Goal: Transaction & Acquisition: Purchase product/service

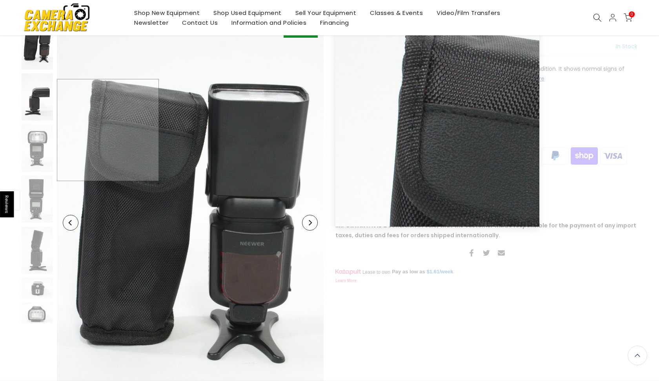
click at [46, 116] on img at bounding box center [37, 96] width 31 height 47
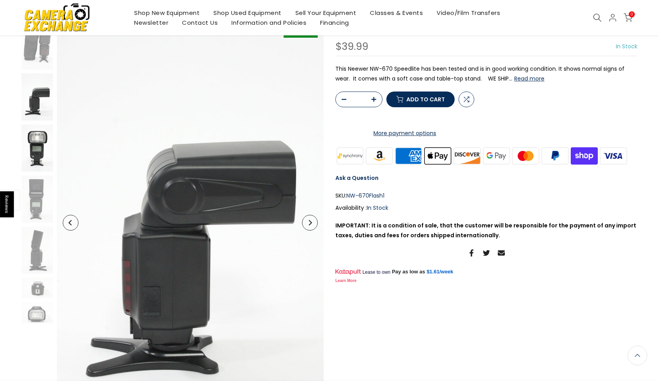
click at [42, 151] on img at bounding box center [37, 147] width 31 height 47
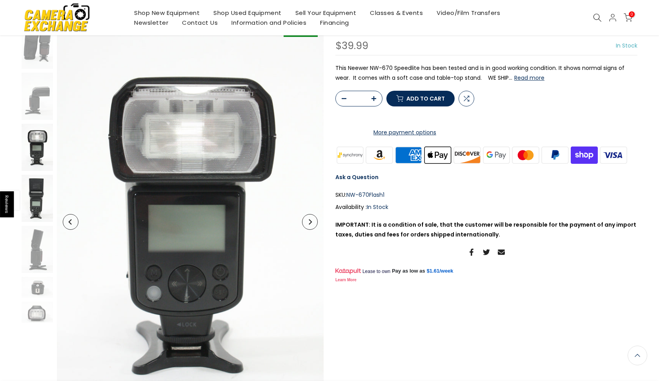
click at [37, 215] on img at bounding box center [37, 198] width 31 height 47
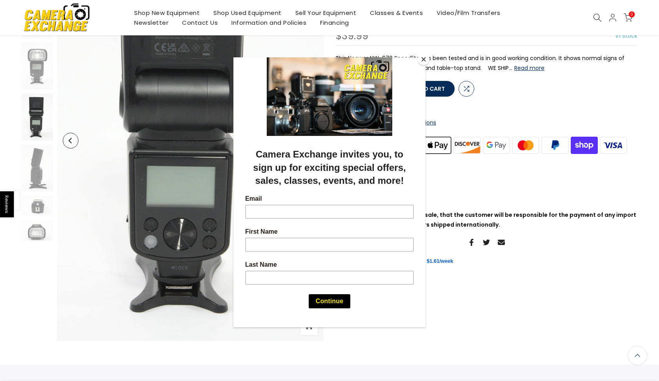
scroll to position [153, 0]
click at [43, 199] on div at bounding box center [329, 190] width 659 height 381
click at [44, 209] on div at bounding box center [329, 190] width 659 height 381
click at [36, 237] on div at bounding box center [329, 190] width 659 height 381
click at [424, 58] on button "Close" at bounding box center [424, 59] width 12 height 12
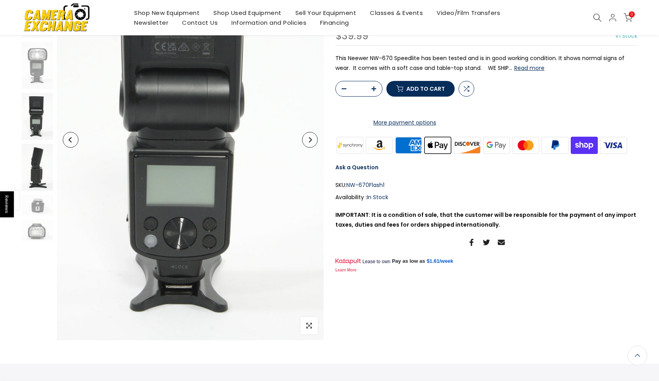
click at [40, 169] on img at bounding box center [37, 167] width 31 height 47
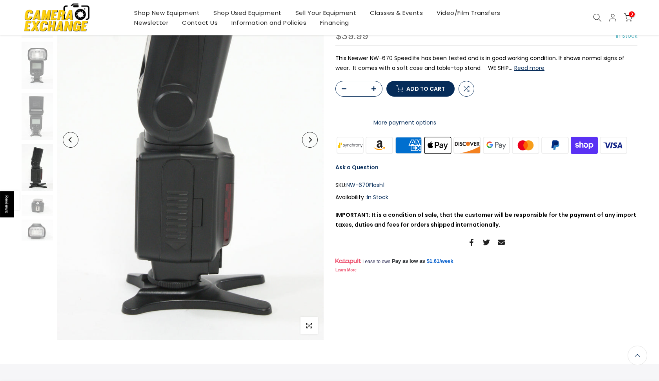
click at [34, 217] on div at bounding box center [37, 90] width 33 height 301
click at [40, 208] on img at bounding box center [37, 204] width 31 height 21
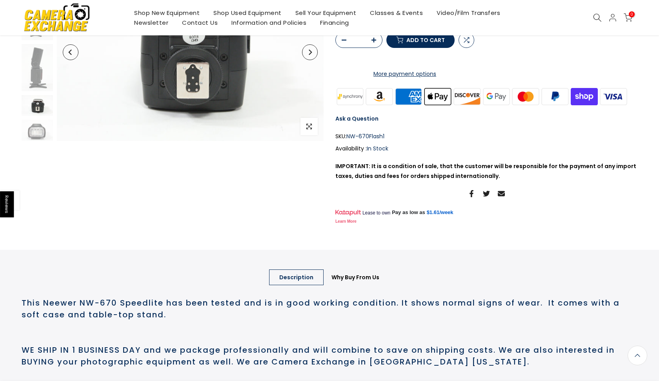
scroll to position [28, 0]
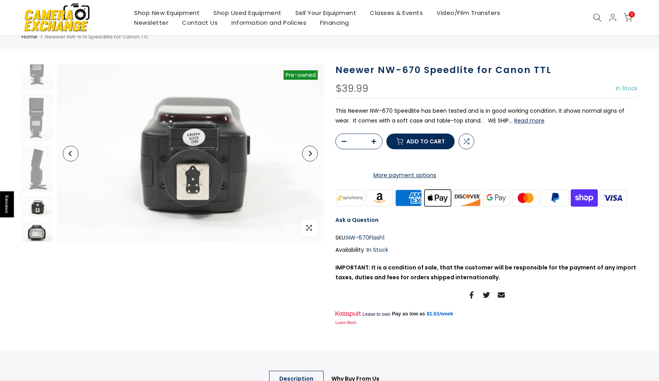
click at [40, 233] on img at bounding box center [37, 231] width 31 height 21
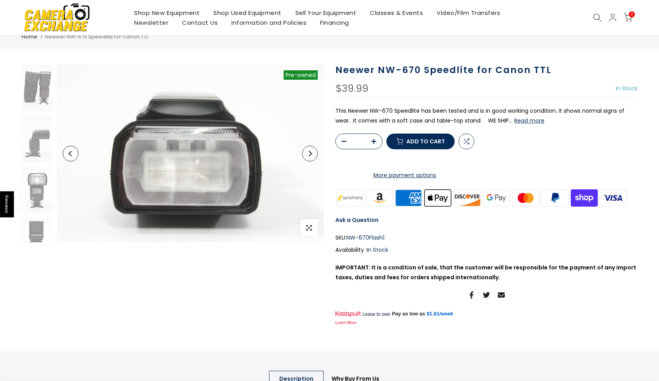
scroll to position [0, 0]
click at [36, 135] on img at bounding box center [37, 138] width 31 height 47
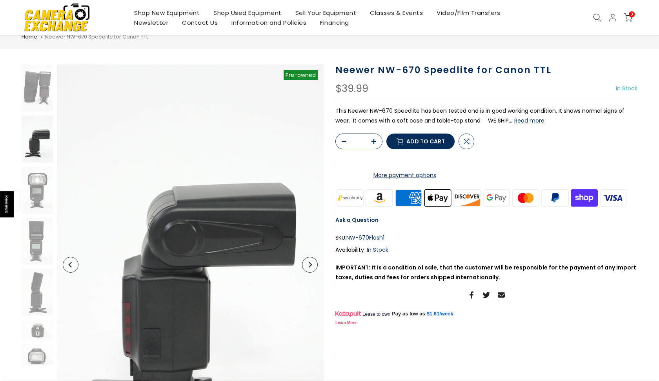
scroll to position [0, 0]
click at [437, 144] on span "Add to cart" at bounding box center [425, 140] width 38 height 5
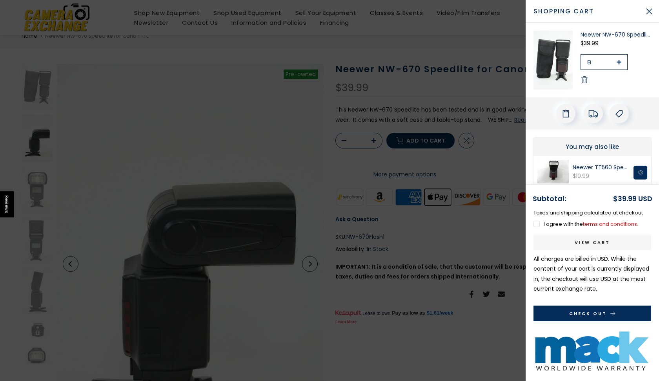
click at [414, 120] on div at bounding box center [329, 190] width 659 height 381
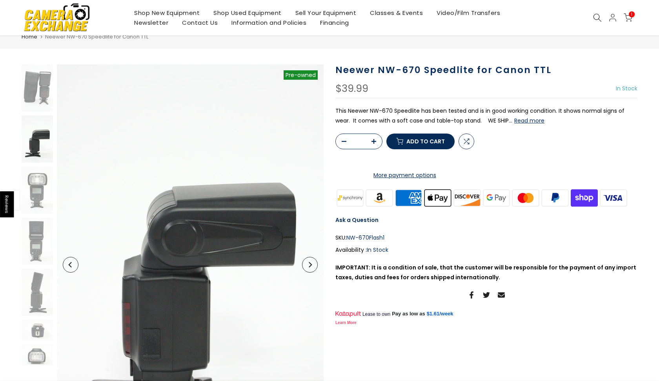
click at [258, 12] on link "Shop Used Equipment" at bounding box center [248, 13] width 82 height 10
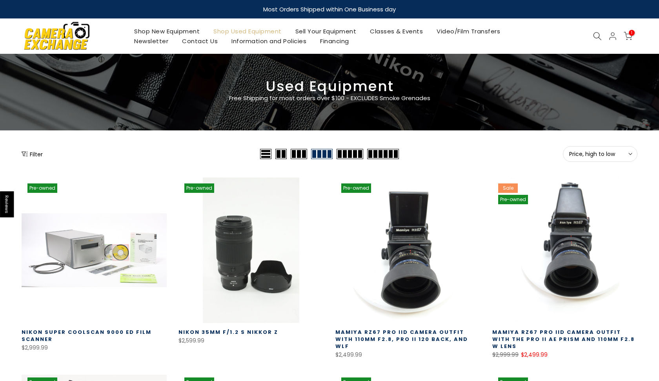
click at [35, 149] on div "Filter" at bounding box center [140, 154] width 237 height 16
click at [35, 155] on button "Filter" at bounding box center [32, 154] width 21 height 8
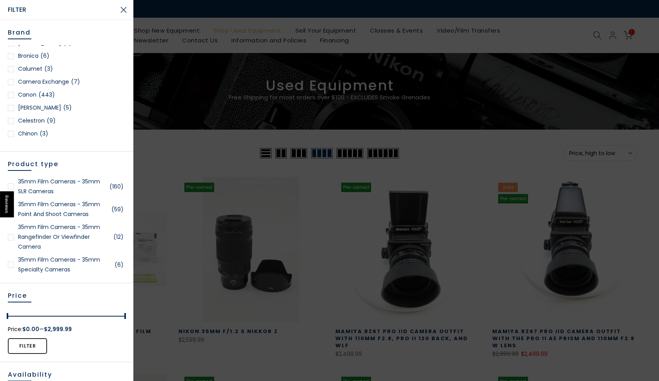
scroll to position [124, 0]
click at [27, 94] on link "Canon (443)" at bounding box center [67, 94] width 118 height 10
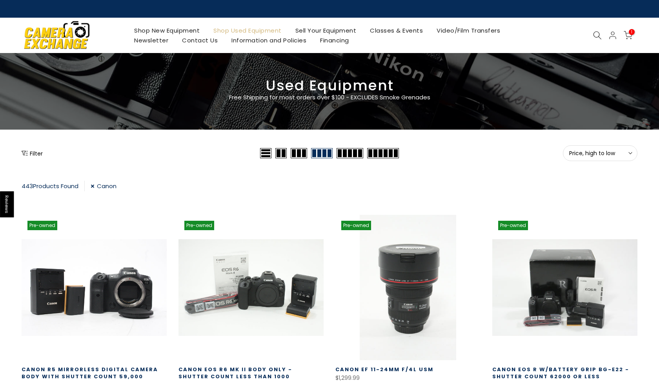
click at [627, 33] on icon at bounding box center [628, 35] width 9 height 9
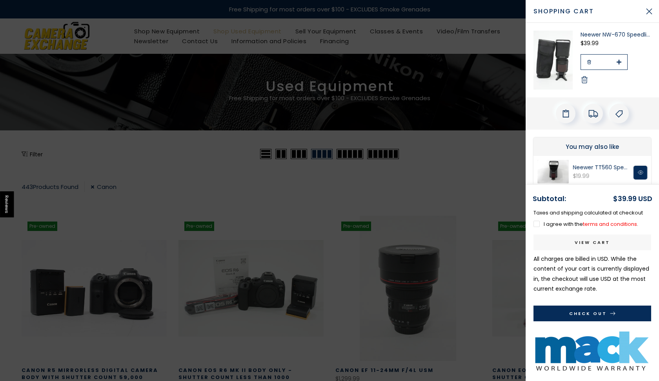
click at [584, 33] on link "Neewer NW-670 Speedlite for Canon TTL" at bounding box center [616, 35] width 71 height 8
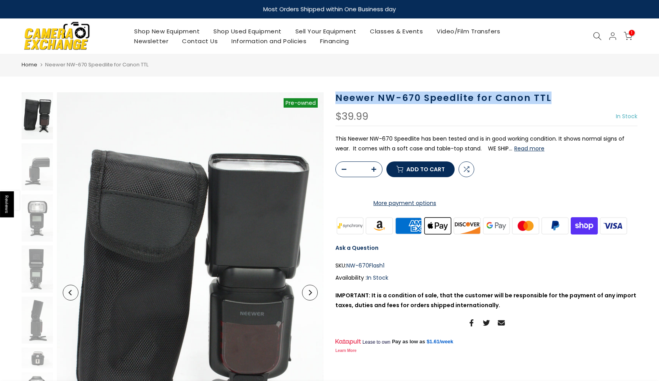
drag, startPoint x: 337, startPoint y: 98, endPoint x: 555, endPoint y: 101, distance: 218.6
click at [555, 101] on h1 "Neewer NW-670 Speedlite for Canon TTL" at bounding box center [486, 97] width 302 height 11
copy h1 "Neewer NW-670 Speedlite for Canon TTL"
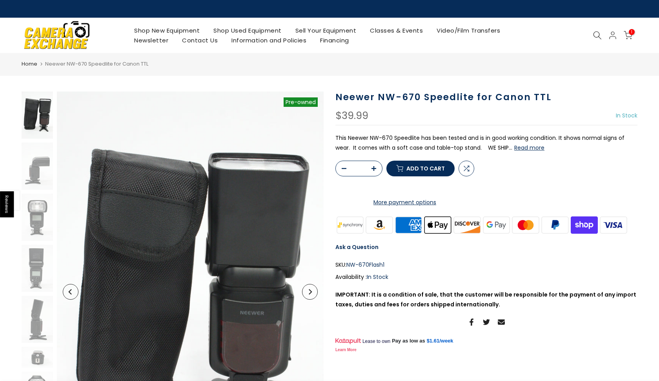
click at [539, 109] on div "Neewer NW-670 Speedlite for Canon TTL $39.99 In Stock Pre order Out of stock Th…" at bounding box center [486, 222] width 302 height 263
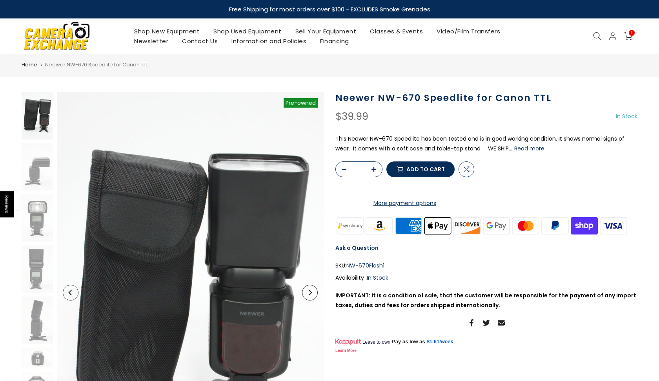
click at [237, 30] on link "Shop Used Equipment" at bounding box center [248, 31] width 82 height 10
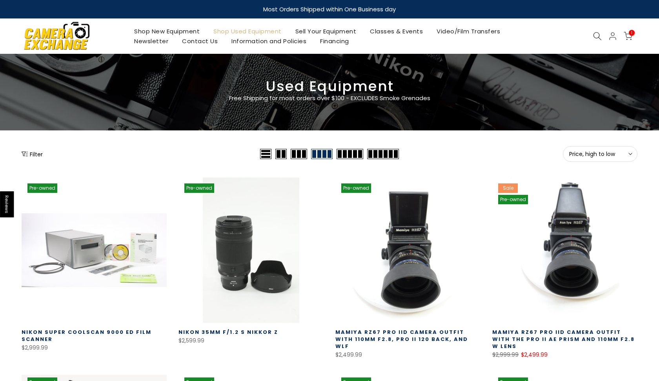
click at [39, 156] on button "Filter" at bounding box center [32, 154] width 21 height 8
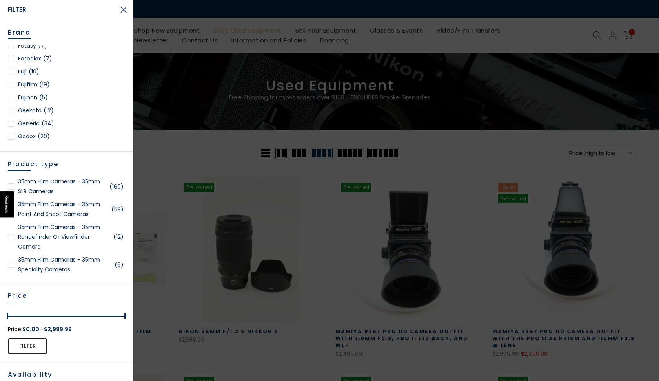
scroll to position [328, 0]
click at [34, 82] on link "Fujifilm (19)" at bounding box center [67, 84] width 118 height 10
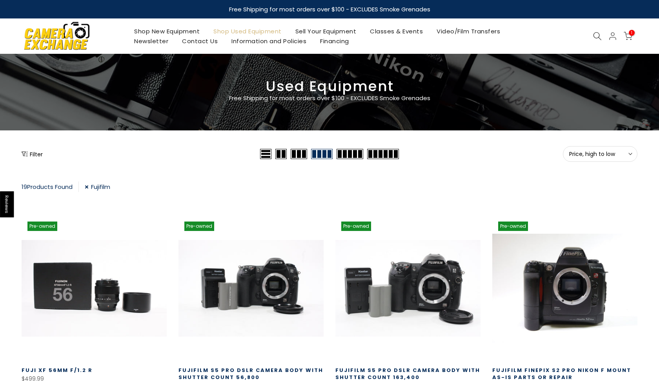
click at [599, 36] on icon at bounding box center [597, 36] width 9 height 9
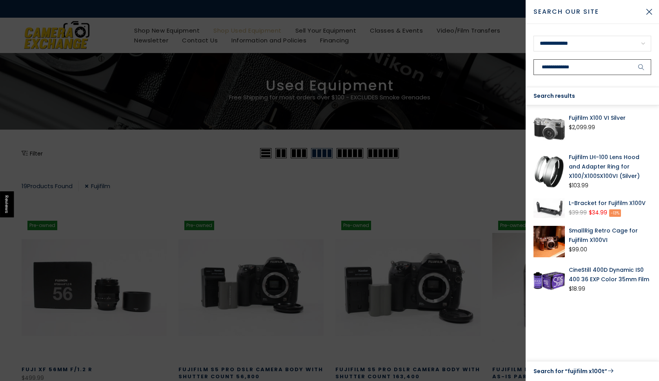
type input "**********"
click at [641, 67] on button "submit" at bounding box center [642, 67] width 20 height 16
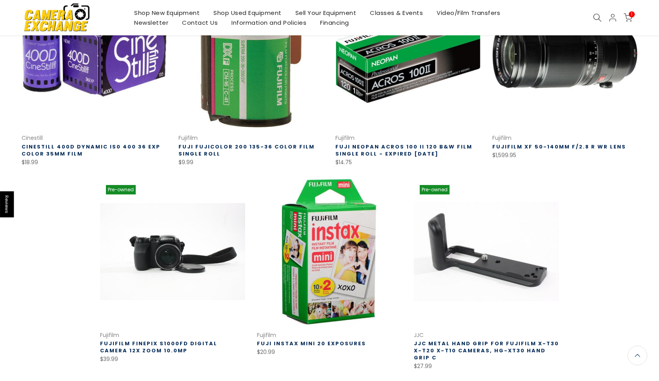
scroll to position [412, 0]
